Goal: Information Seeking & Learning: Check status

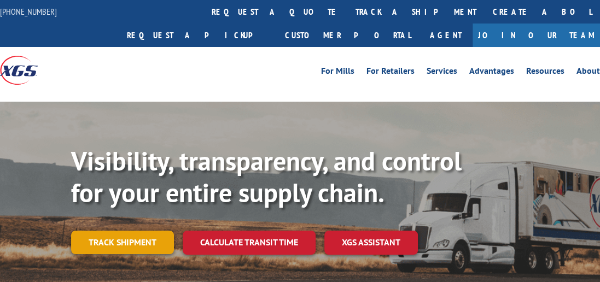
drag, startPoint x: 0, startPoint y: 0, endPoint x: 132, endPoint y: 219, distance: 256.0
click at [132, 231] on link "Track shipment" at bounding box center [122, 242] width 103 height 23
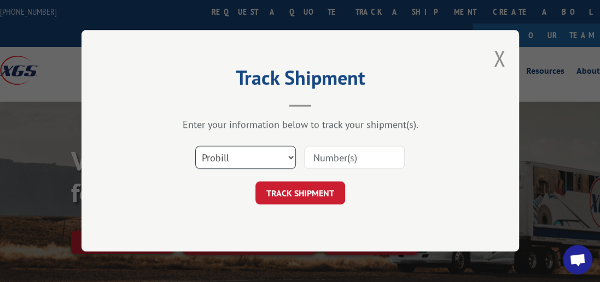
click at [289, 156] on select "Select category... Probill BOL PO" at bounding box center [245, 158] width 101 height 23
select select "bol"
click at [195, 147] on select "Select category... Probill BOL PO" at bounding box center [245, 158] width 101 height 23
click at [349, 156] on input at bounding box center [354, 158] width 101 height 23
type input "6082736"
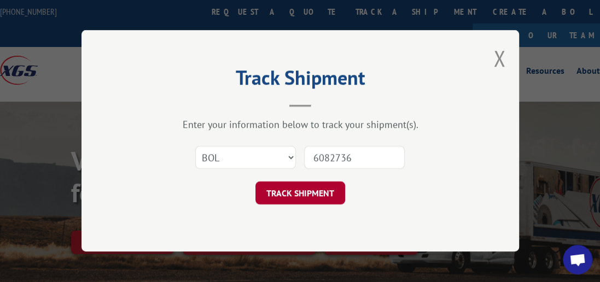
click at [312, 187] on button "TRACK SHIPMENT" at bounding box center [301, 193] width 90 height 23
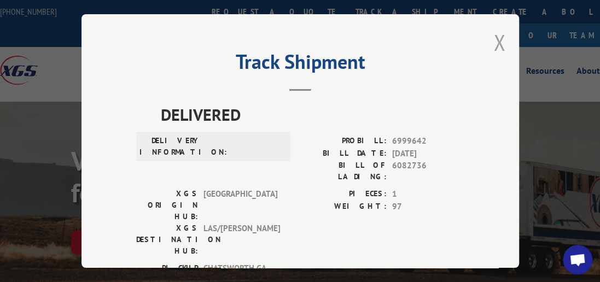
click at [496, 35] on button "Close modal" at bounding box center [500, 42] width 12 height 29
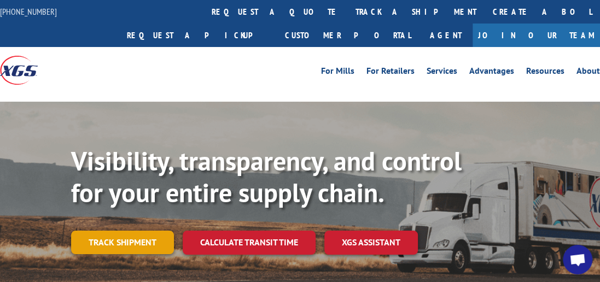
click at [154, 231] on link "Track shipment" at bounding box center [122, 242] width 103 height 23
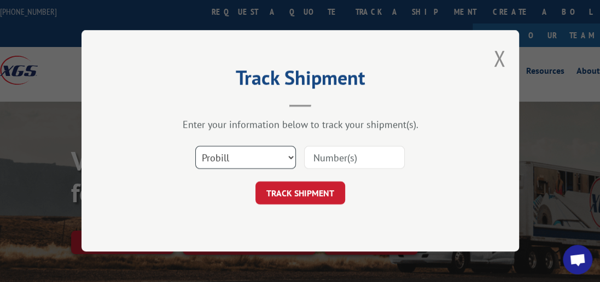
click at [293, 157] on select "Select category... Probill BOL PO" at bounding box center [245, 158] width 101 height 23
select select "bol"
click at [195, 147] on select "Select category... Probill BOL PO" at bounding box center [245, 158] width 101 height 23
click at [354, 159] on input at bounding box center [354, 158] width 101 height 23
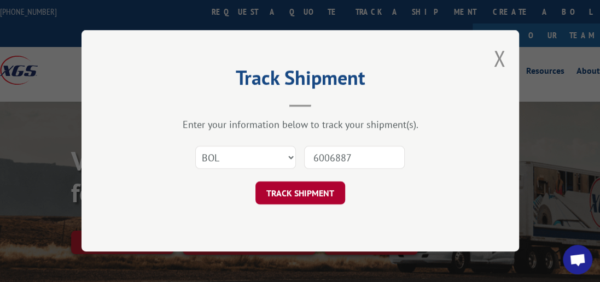
type input "6006887"
click at [303, 193] on button "TRACK SHIPMENT" at bounding box center [301, 193] width 90 height 23
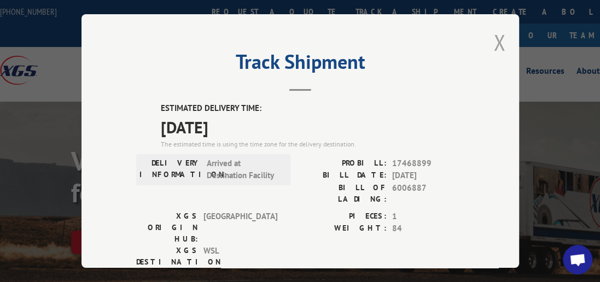
click at [498, 37] on button "Close modal" at bounding box center [500, 42] width 12 height 29
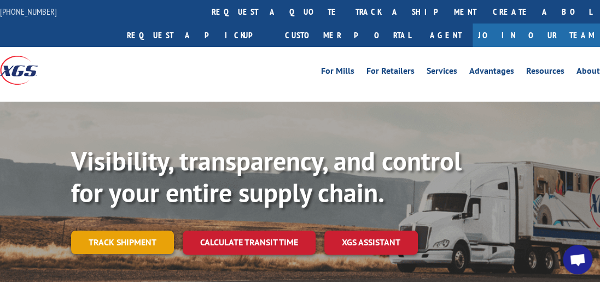
click at [122, 231] on link "Track shipment" at bounding box center [122, 242] width 103 height 23
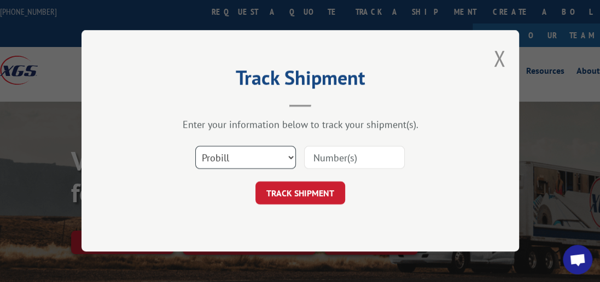
click at [290, 158] on select "Select category... Probill BOL PO" at bounding box center [245, 158] width 101 height 23
select select "bol"
click at [195, 147] on select "Select category... Probill BOL PO" at bounding box center [245, 158] width 101 height 23
click at [347, 155] on input at bounding box center [354, 158] width 101 height 23
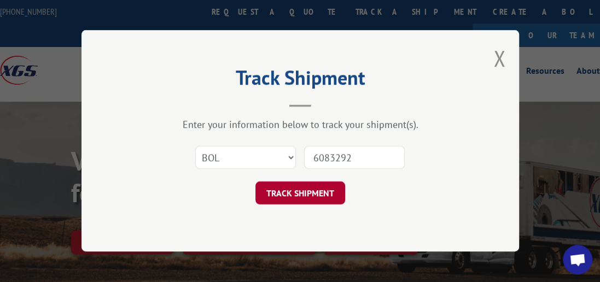
type input "6083292"
click at [280, 193] on button "TRACK SHIPMENT" at bounding box center [301, 193] width 90 height 23
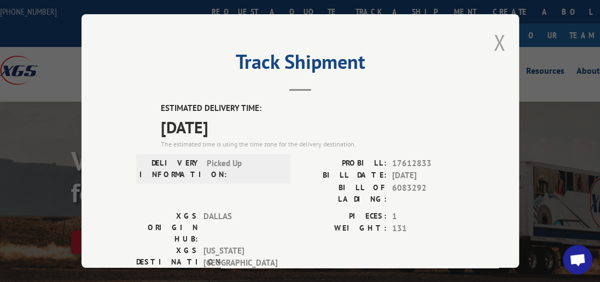
click at [497, 39] on button "Close modal" at bounding box center [500, 42] width 12 height 29
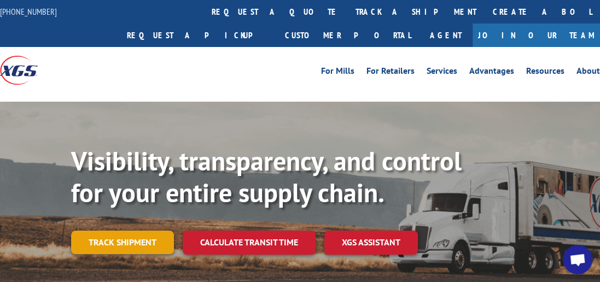
click at [147, 231] on link "Track shipment" at bounding box center [122, 242] width 103 height 23
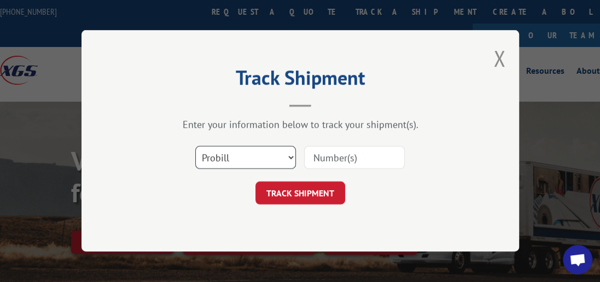
click at [291, 156] on select "Select category... Probill BOL PO" at bounding box center [245, 158] width 101 height 23
select select "bol"
click at [195, 147] on select "Select category... Probill BOL PO" at bounding box center [245, 158] width 101 height 23
click at [377, 156] on input at bounding box center [354, 158] width 101 height 23
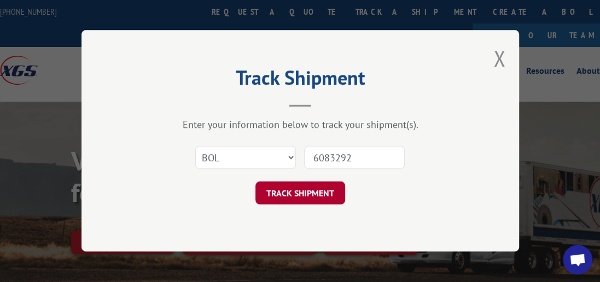
type input "6083292"
click at [341, 194] on button "TRACK SHIPMENT" at bounding box center [301, 193] width 90 height 23
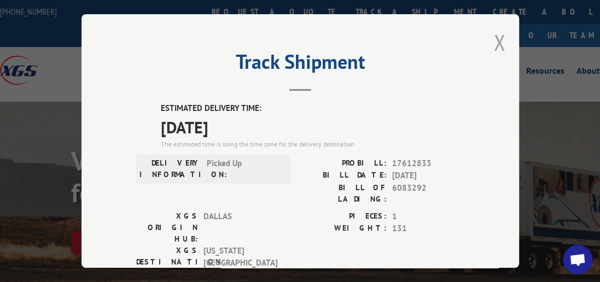
click at [497, 38] on button "Close modal" at bounding box center [500, 42] width 12 height 29
